Goal: Transaction & Acquisition: Purchase product/service

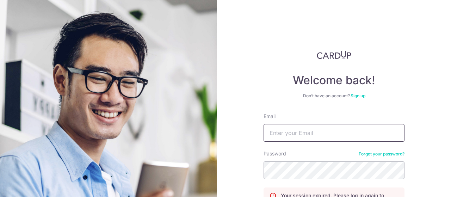
scroll to position [76, 0]
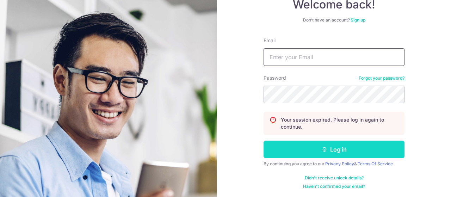
type input "[EMAIL_ADDRESS][DOMAIN_NAME]"
click at [330, 146] on button "Log in" at bounding box center [334, 150] width 141 height 18
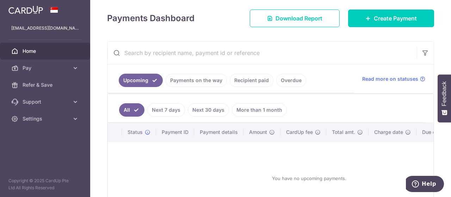
scroll to position [96, 0]
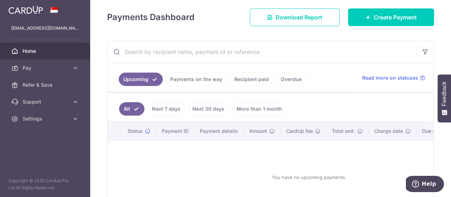
click at [186, 81] on link "Payments on the way" at bounding box center [196, 79] width 61 height 13
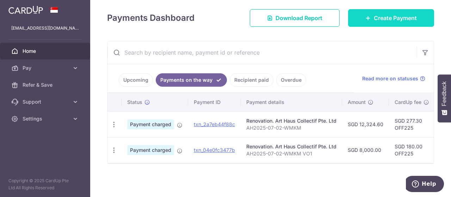
click at [376, 20] on span "Create Payment" at bounding box center [395, 18] width 43 height 8
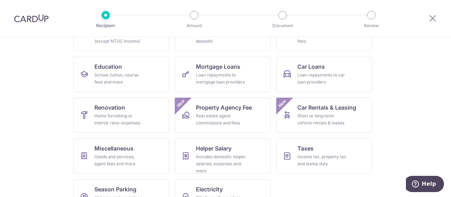
scroll to position [118, 0]
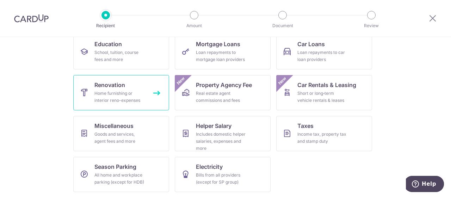
click at [133, 93] on div "Home furnishing or interior reno-expenses" at bounding box center [120, 97] width 51 height 14
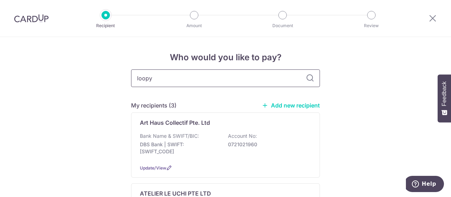
type input "loopy"
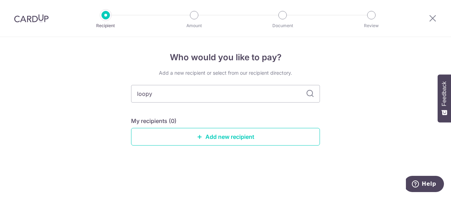
click at [308, 96] on icon at bounding box center [310, 94] width 8 height 8
click at [230, 83] on div "Add a new recipient or select from our recipient directory. loopy My recipients…" at bounding box center [225, 112] width 189 height 87
click at [221, 96] on input "loopy" at bounding box center [225, 94] width 189 height 18
type input "l"
type input "Loopy paint"
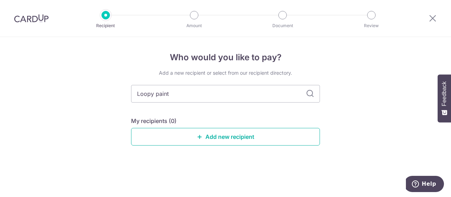
click at [199, 134] on icon at bounding box center [200, 137] width 6 height 6
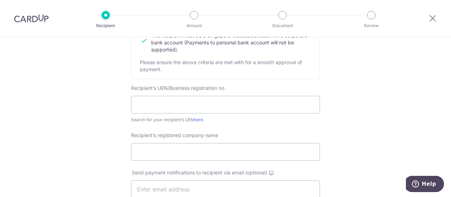
scroll to position [105, 0]
click at [200, 100] on input "text" at bounding box center [225, 104] width 189 height 18
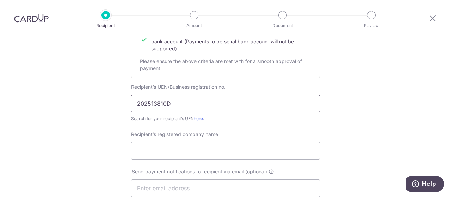
type input "202513810D"
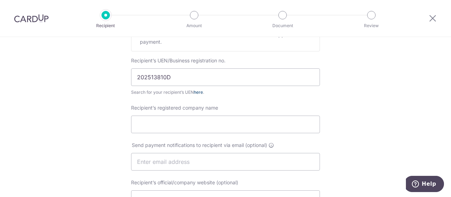
scroll to position [132, 0]
click at [217, 132] on input "Recipient’s registered company name" at bounding box center [225, 124] width 189 height 18
paste input "Loopy Paint Pte. Ltd."
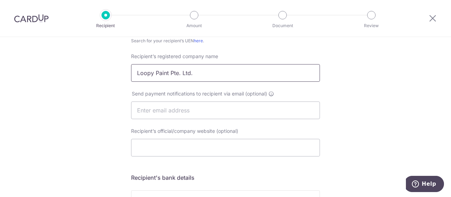
scroll to position [183, 0]
type input "Loopy Paint Pte. Ltd."
click at [202, 113] on input "text" at bounding box center [225, 110] width 189 height 18
click at [143, 153] on input "Recipient’s official/company website (optional)" at bounding box center [225, 148] width 189 height 18
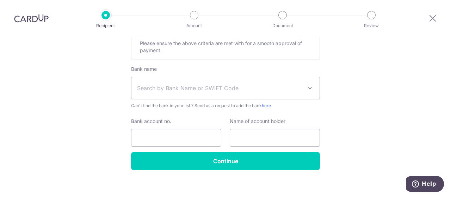
scroll to position [365, 0]
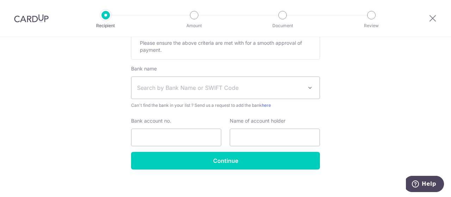
click at [205, 87] on span "Search by Bank Name or SWIFT Code" at bounding box center [220, 88] width 166 height 8
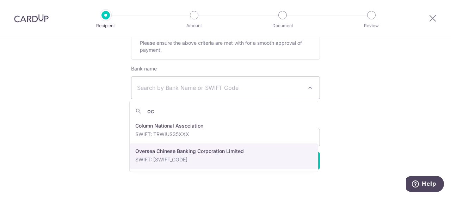
type input "oc"
select select "12"
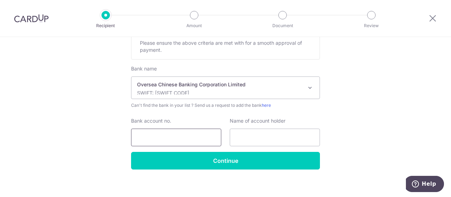
click at [183, 137] on input "Bank account no." at bounding box center [176, 138] width 90 height 18
click at [263, 136] on input "text" at bounding box center [275, 138] width 90 height 18
paste input "Loopy Paint Pte. Ltd."
type input "Loopy Paint Pte. Ltd."
click at [180, 141] on input "Bank account no." at bounding box center [176, 138] width 90 height 18
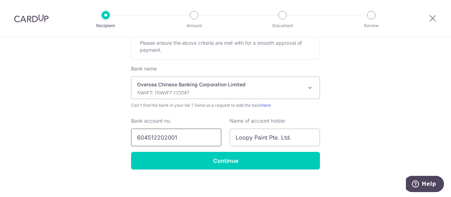
type input "604512202001"
click at [183, 158] on input "Continue" at bounding box center [225, 161] width 189 height 18
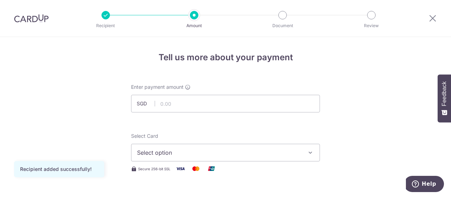
click at [197, 105] on input "text" at bounding box center [225, 104] width 189 height 18
type input "2,300.00"
click at [238, 150] on span "Select option" at bounding box center [219, 152] width 164 height 8
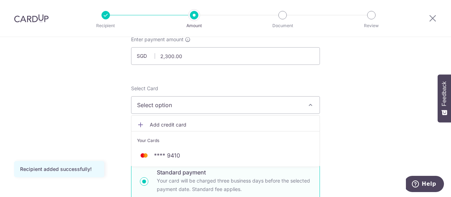
scroll to position [48, 0]
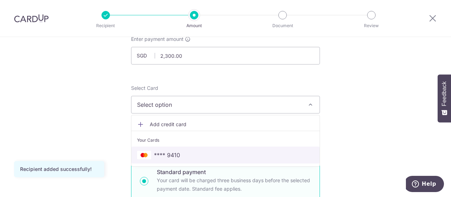
click at [208, 151] on span "**** 9410" at bounding box center [225, 155] width 177 height 8
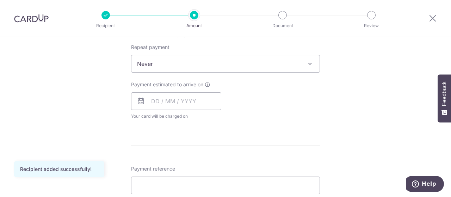
scroll to position [284, 0]
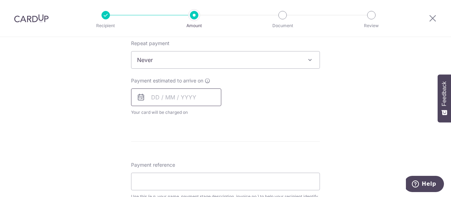
click at [172, 89] on input "text" at bounding box center [176, 98] width 90 height 18
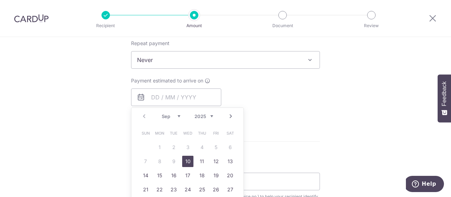
click at [186, 164] on link "10" at bounding box center [187, 161] width 11 height 11
type input "10/09/2025"
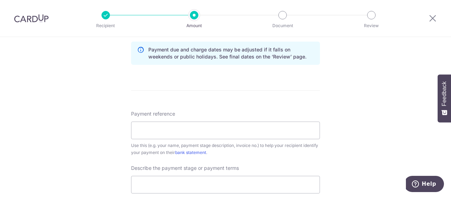
scroll to position [366, 0]
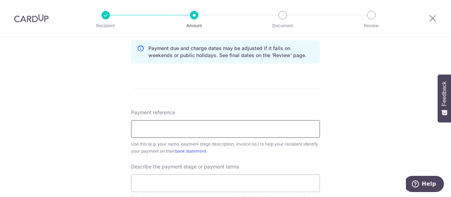
click at [243, 122] on input "Payment reference" at bounding box center [225, 129] width 189 height 18
type input "c"
type input "Copen Grand 13-22"
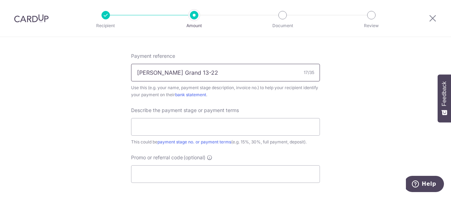
scroll to position [425, 0]
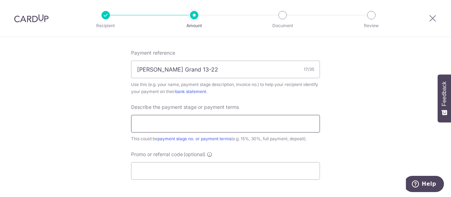
click at [195, 119] on input "text" at bounding box center [225, 124] width 189 height 18
type input "F"
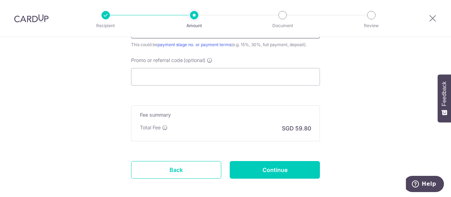
scroll to position [520, 0]
type input "Deposit 50%"
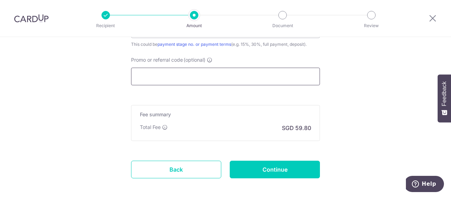
click at [187, 77] on input "Promo or referral code (optional)" at bounding box center [225, 77] width 189 height 18
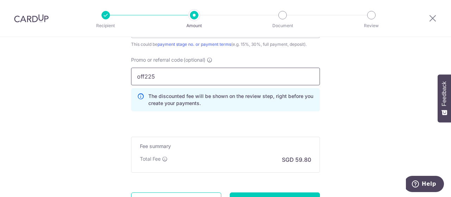
type input "off225"
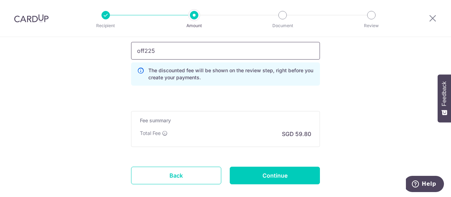
scroll to position [546, 0]
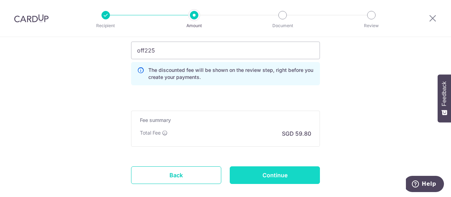
click at [273, 169] on input "Continue" at bounding box center [275, 175] width 90 height 18
type input "Create Schedule"
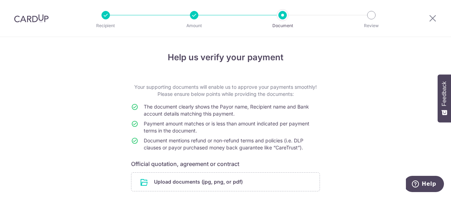
scroll to position [56, 0]
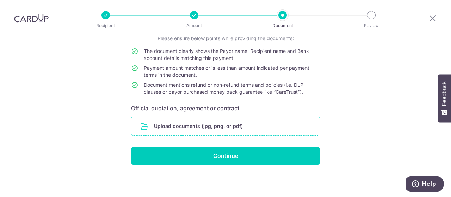
click at [240, 129] on input "file" at bounding box center [226, 126] width 188 height 18
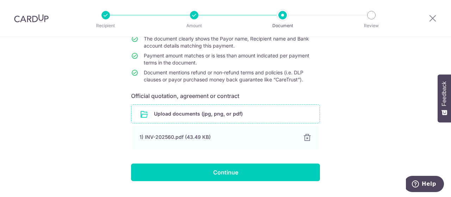
scroll to position [68, 0]
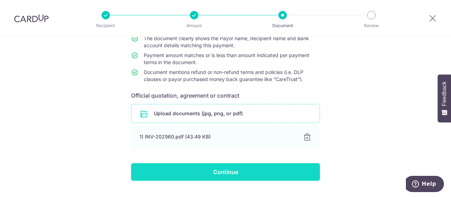
click at [229, 169] on input "Continue" at bounding box center [225, 172] width 189 height 18
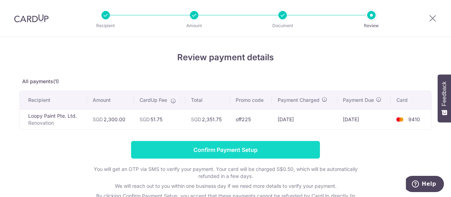
click at [230, 154] on input "Confirm Payment Setup" at bounding box center [225, 150] width 189 height 18
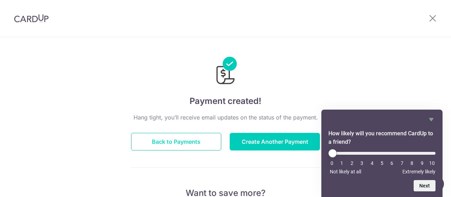
click at [203, 137] on button "Back to Payments" at bounding box center [176, 142] width 90 height 18
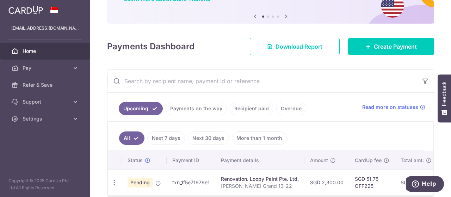
scroll to position [101, 0]
